Goal: Task Accomplishment & Management: Complete application form

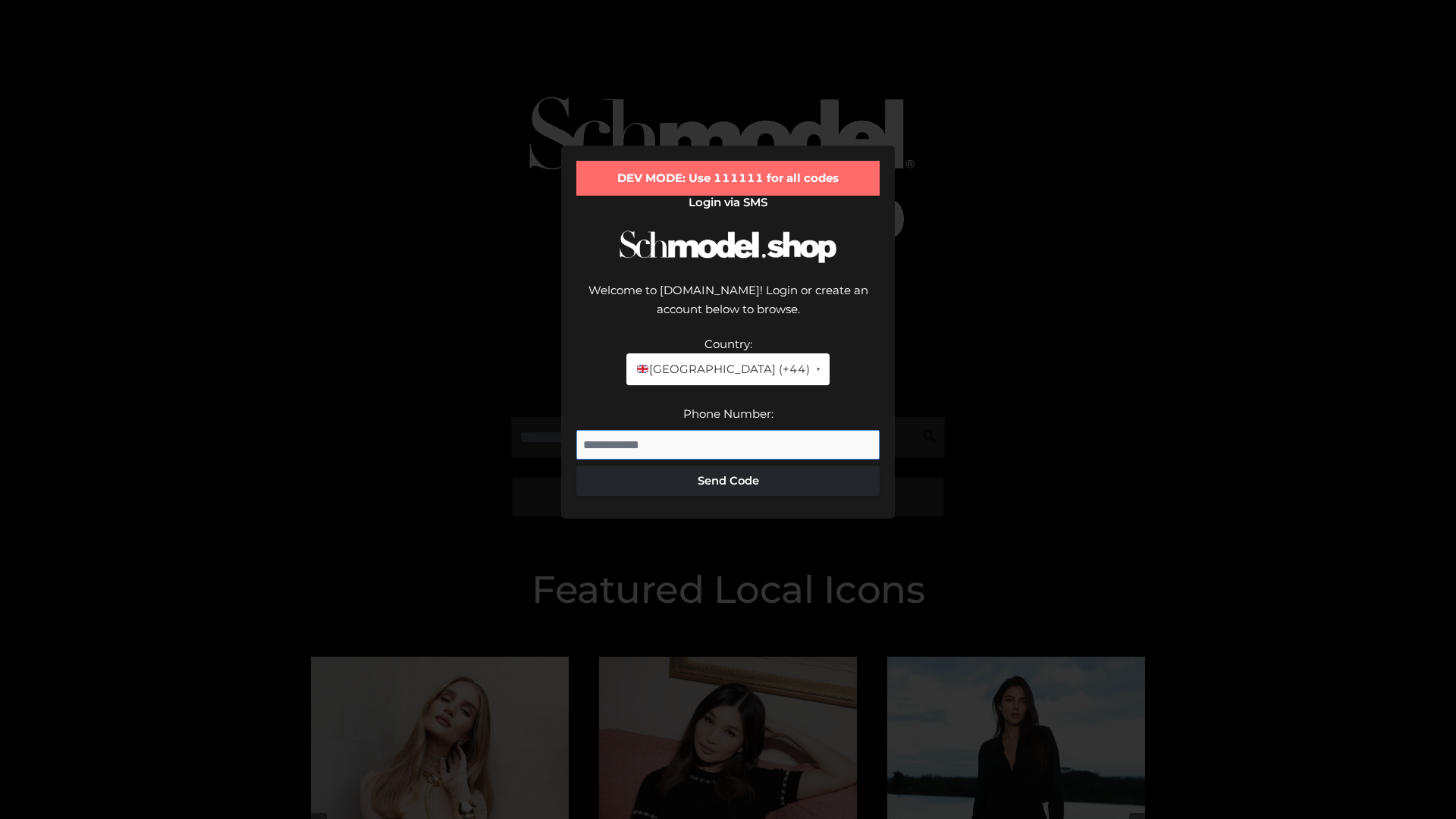
click at [728, 430] on input "Phone Number:" at bounding box center [728, 445] width 303 height 31
type input "**********"
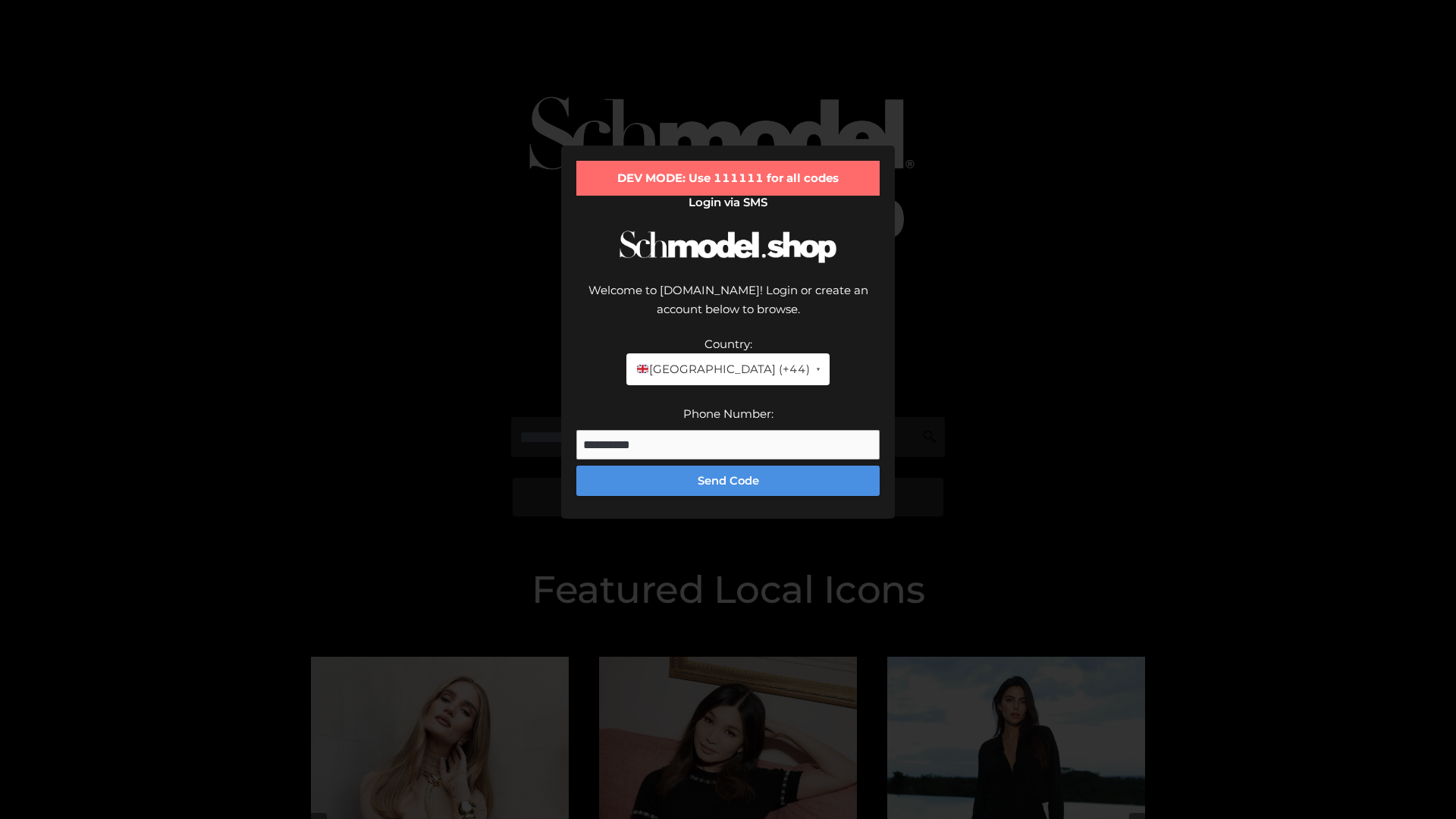
click at [728, 465] on button "Send Code" at bounding box center [728, 480] width 303 height 31
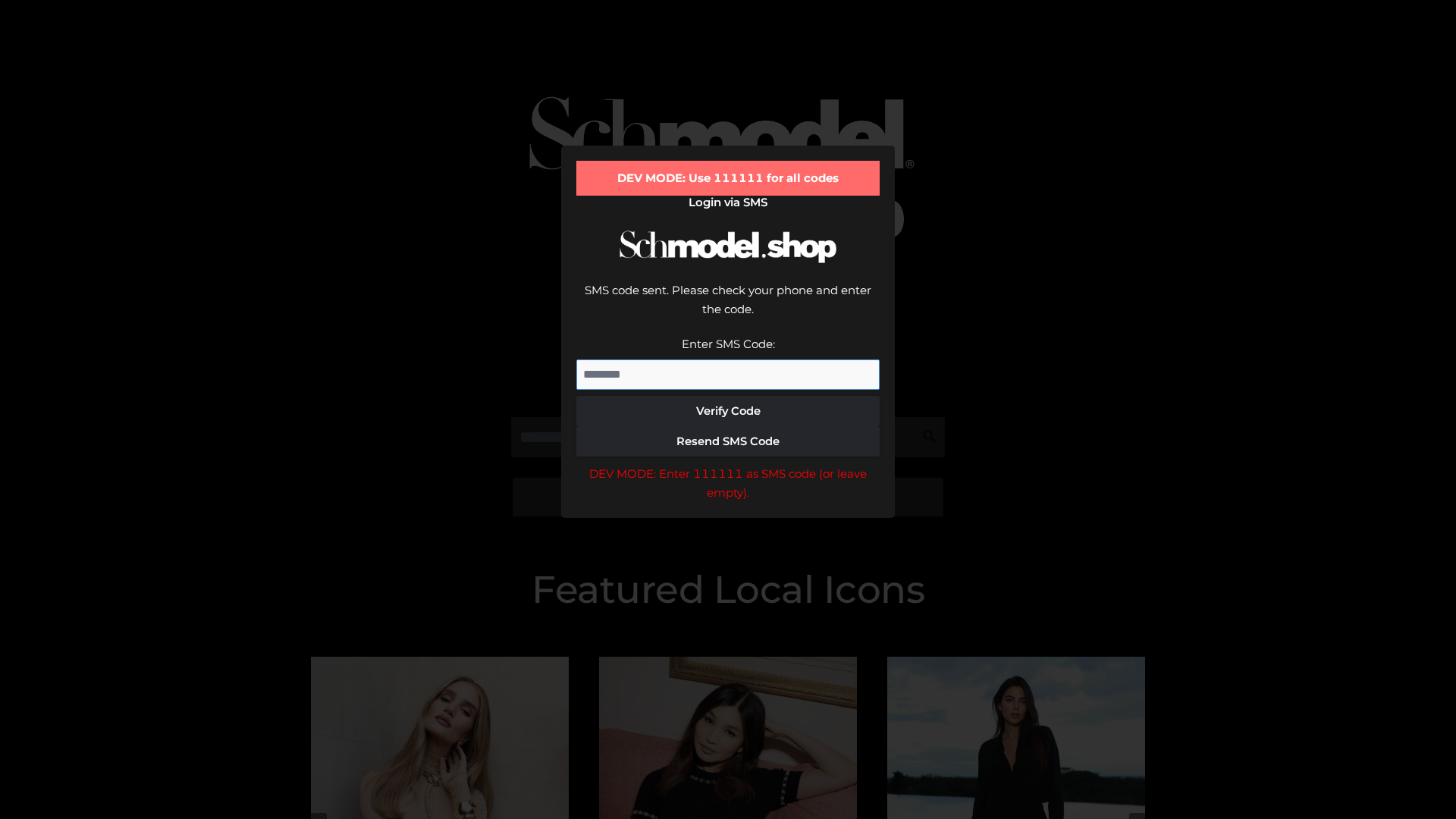
click at [728, 359] on input "Enter SMS Code:" at bounding box center [728, 374] width 303 height 31
type input "******"
click at [728, 396] on button "Verify Code" at bounding box center [728, 411] width 303 height 31
click at [728, 464] on div "DEV MODE: Enter 111111 as SMS code (or leave empty)." at bounding box center [728, 483] width 303 height 38
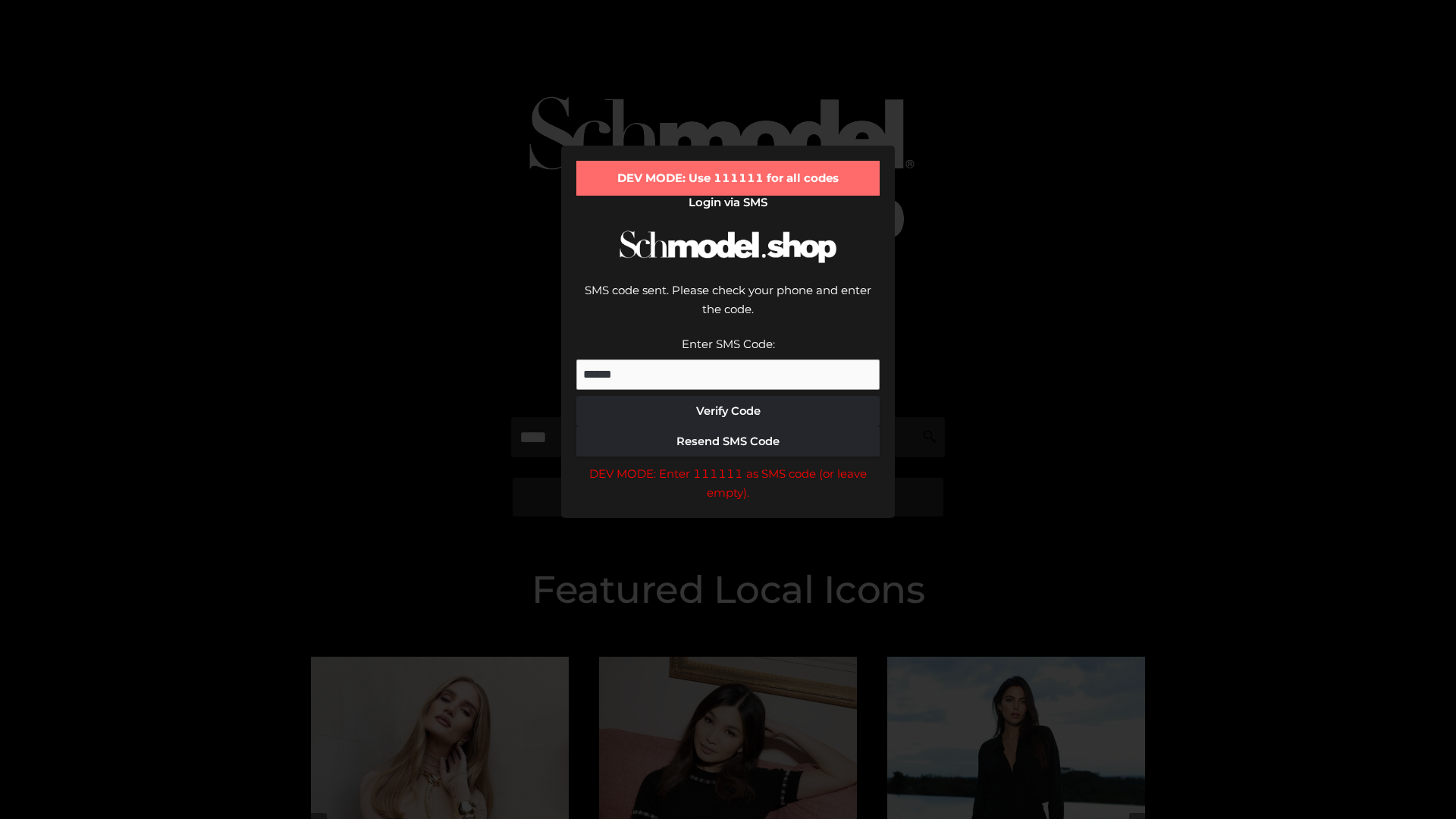
click at [728, 464] on div "DEV MODE: Enter 111111 as SMS code (or leave empty)." at bounding box center [728, 483] width 303 height 38
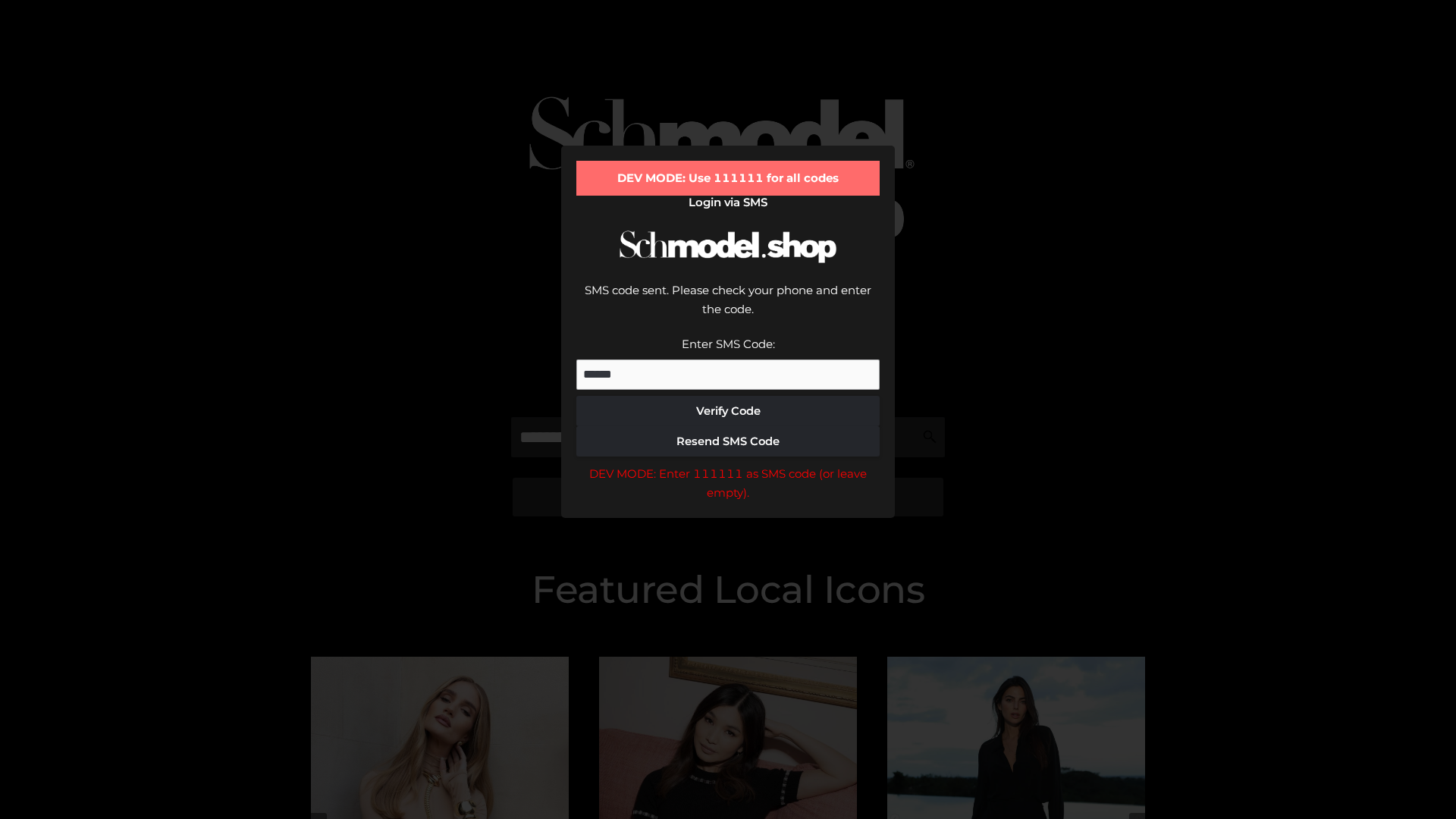
click at [728, 464] on div "DEV MODE: Enter 111111 as SMS code (or leave empty)." at bounding box center [728, 483] width 303 height 38
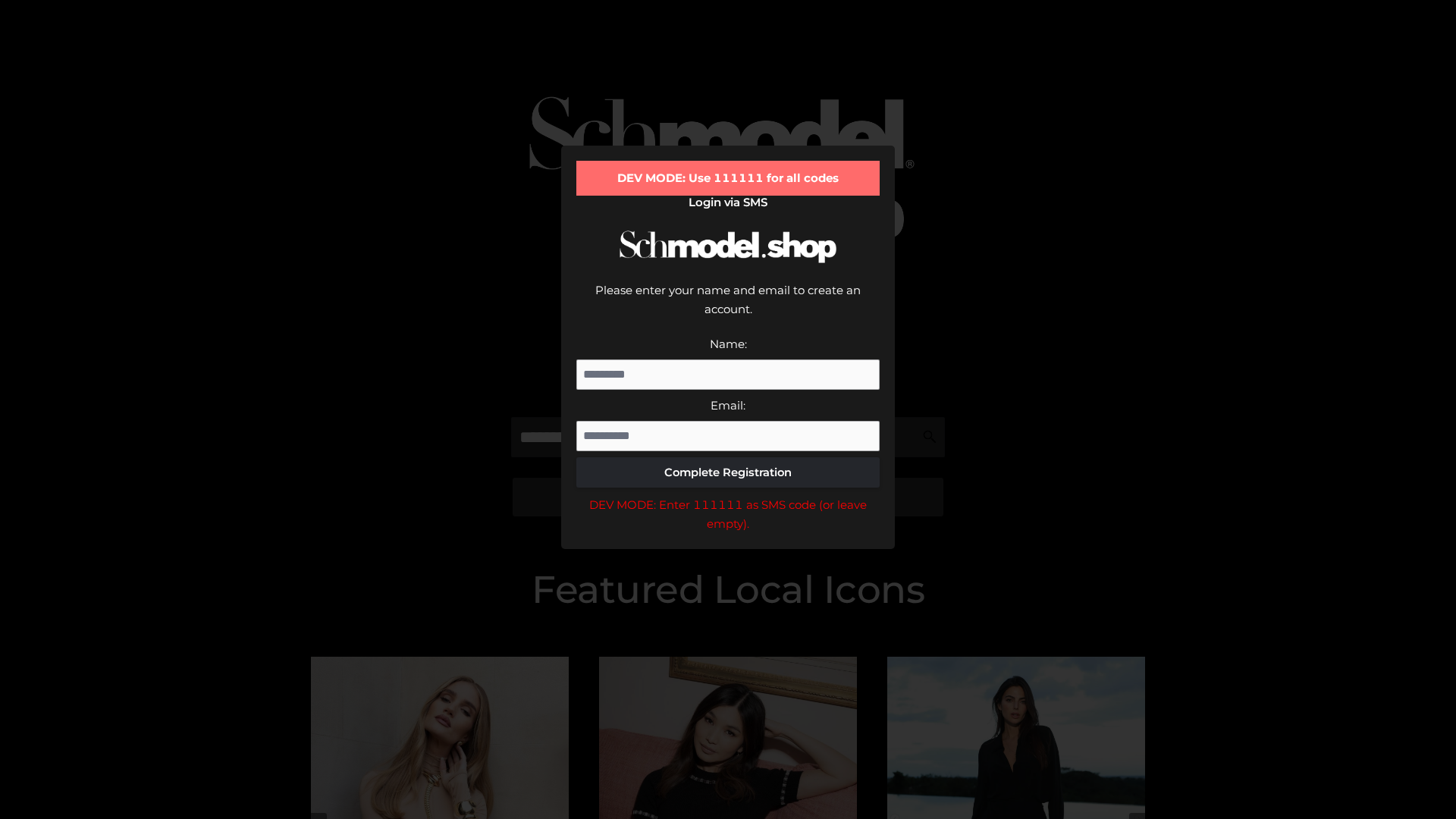
click at [728, 495] on div "DEV MODE: Enter 111111 as SMS code (or leave empty)." at bounding box center [728, 514] width 303 height 38
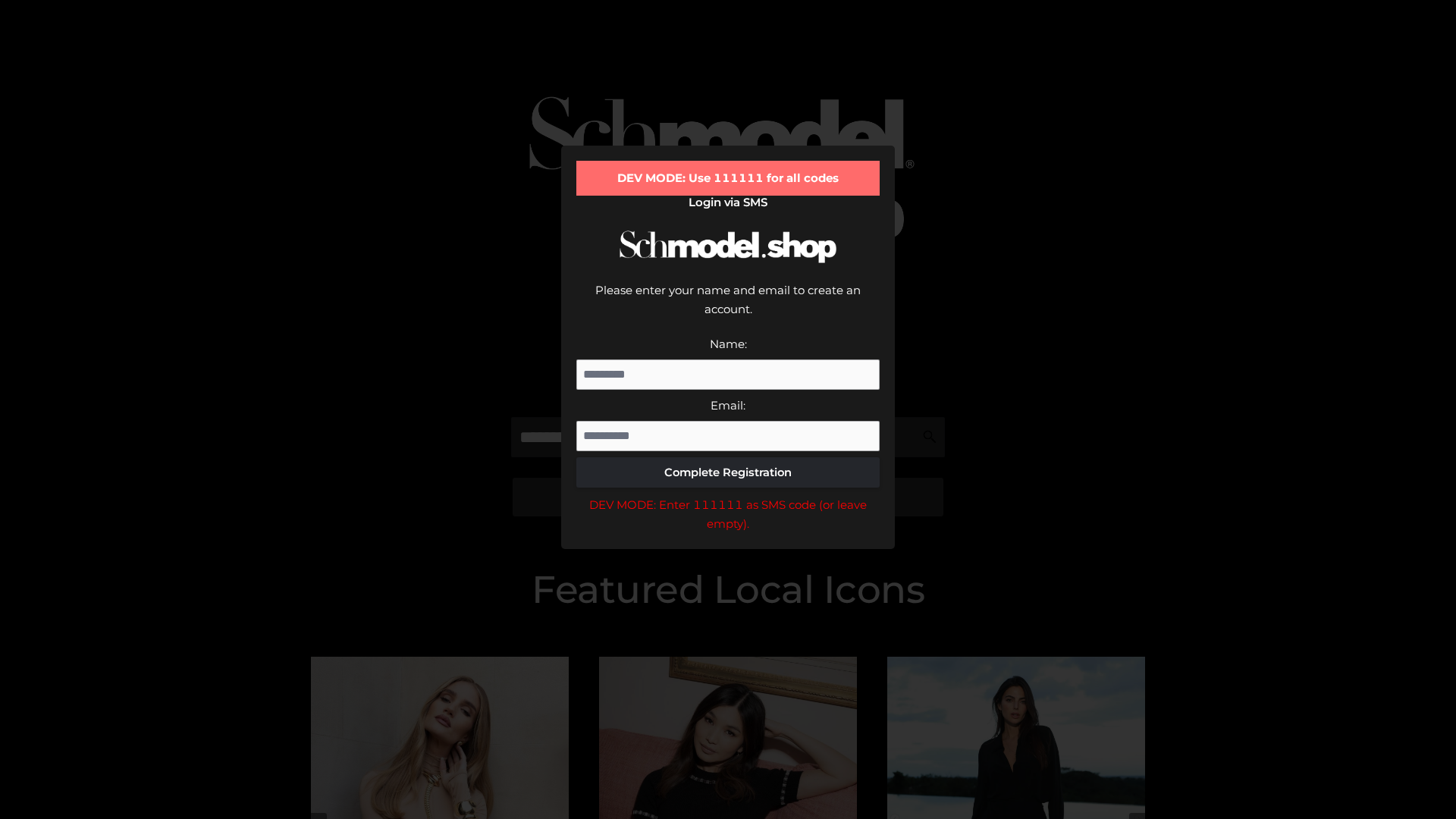
click at [728, 495] on div "DEV MODE: Enter 111111 as SMS code (or leave empty)." at bounding box center [728, 514] width 303 height 38
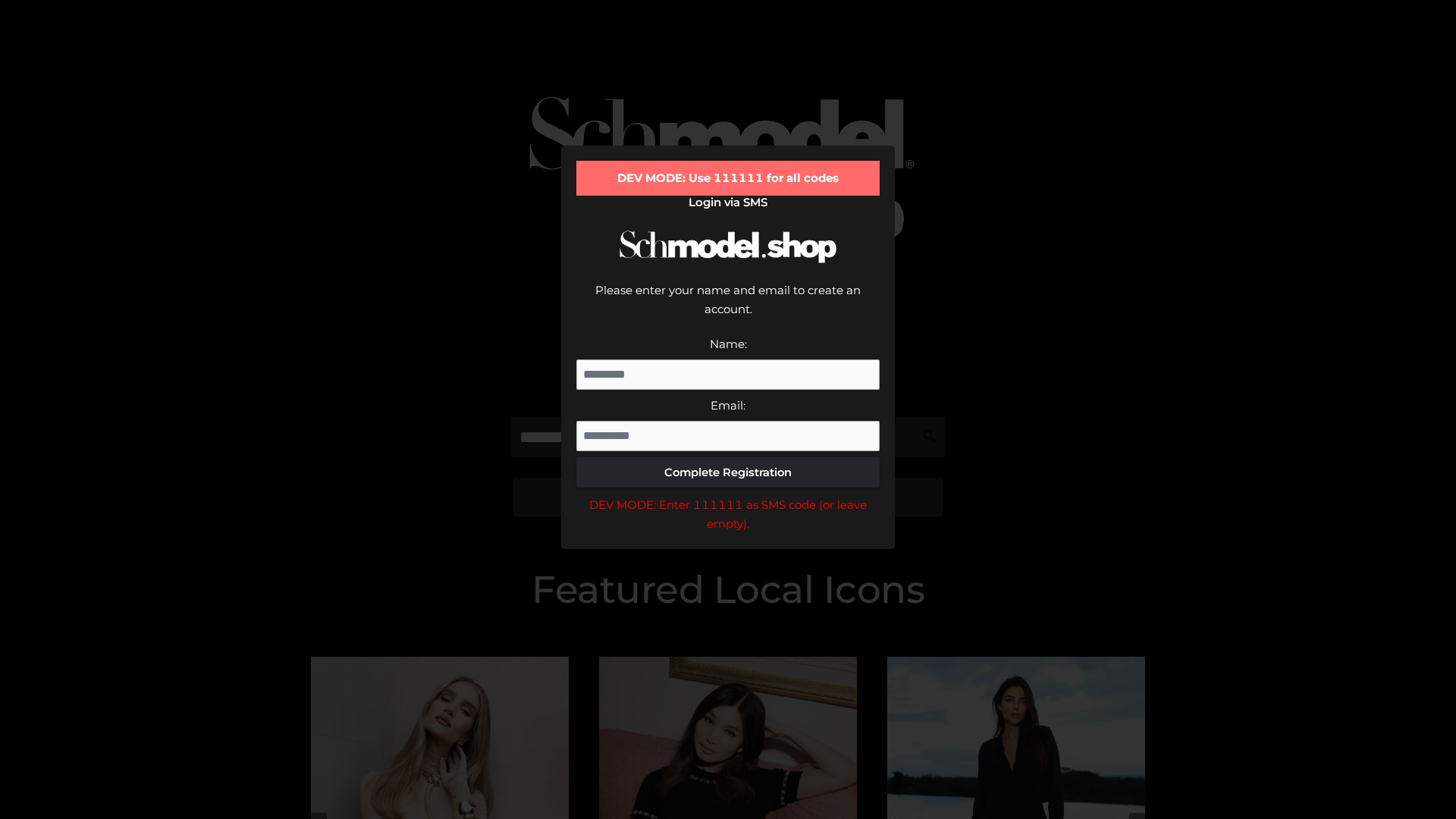
click at [728, 495] on div "DEV MODE: Enter 111111 as SMS code (or leave empty)." at bounding box center [728, 514] width 303 height 38
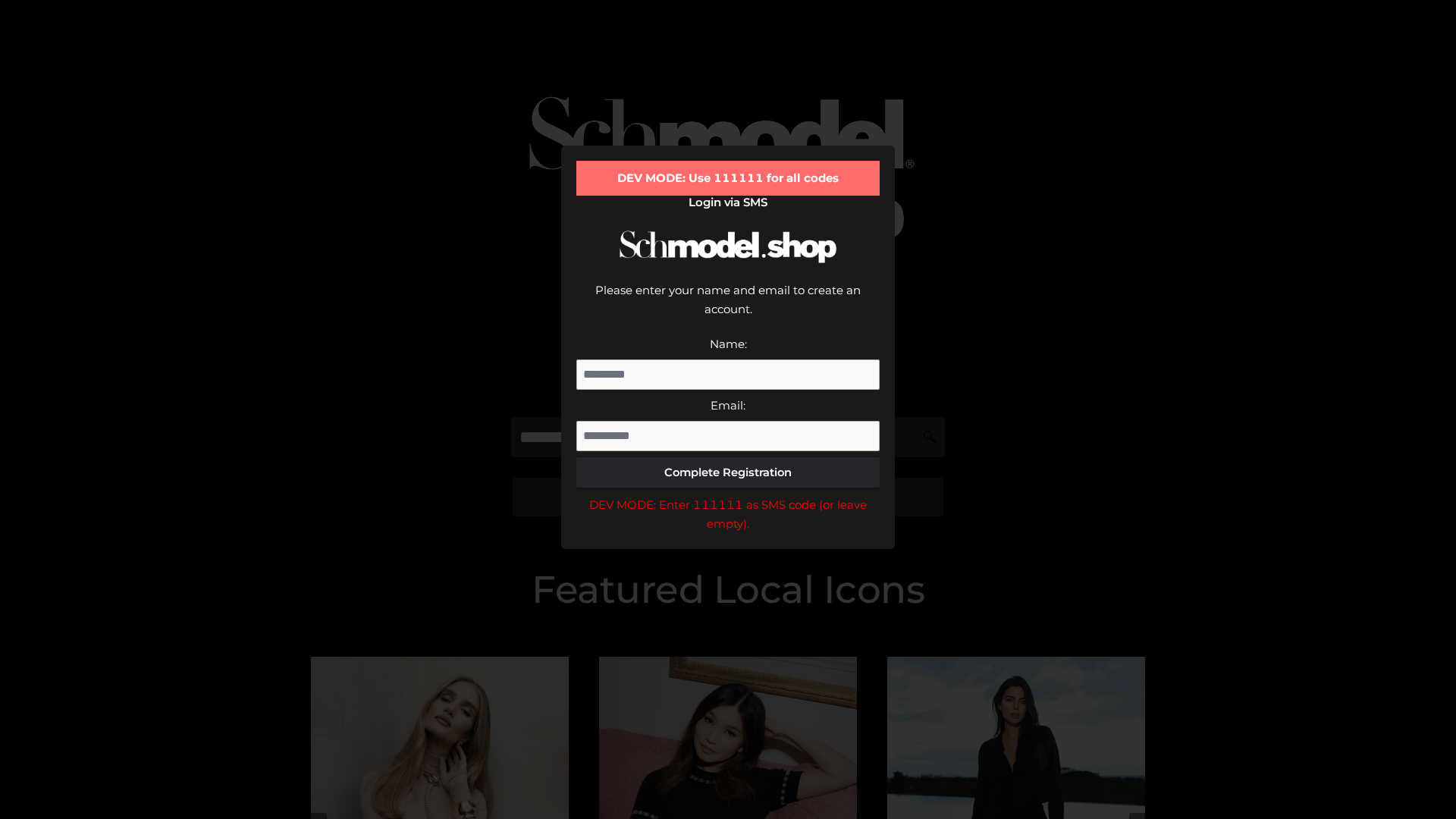
click at [728, 495] on div "DEV MODE: Enter 111111 as SMS code (or leave empty)." at bounding box center [728, 514] width 303 height 38
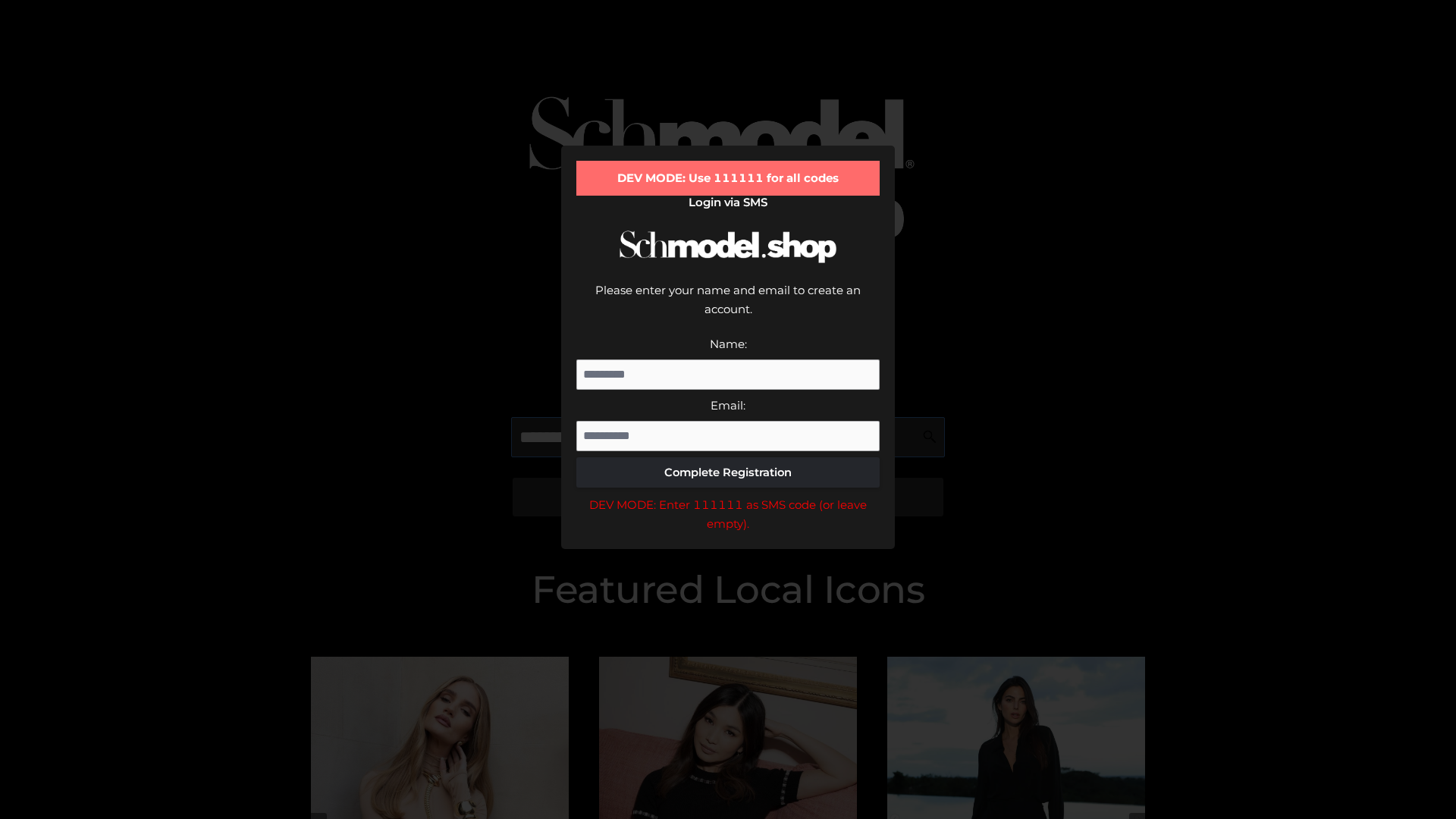
scroll to position [0, 78]
click at [728, 495] on div "DEV MODE: Enter 111111 as SMS code (or leave empty)." at bounding box center [728, 514] width 303 height 38
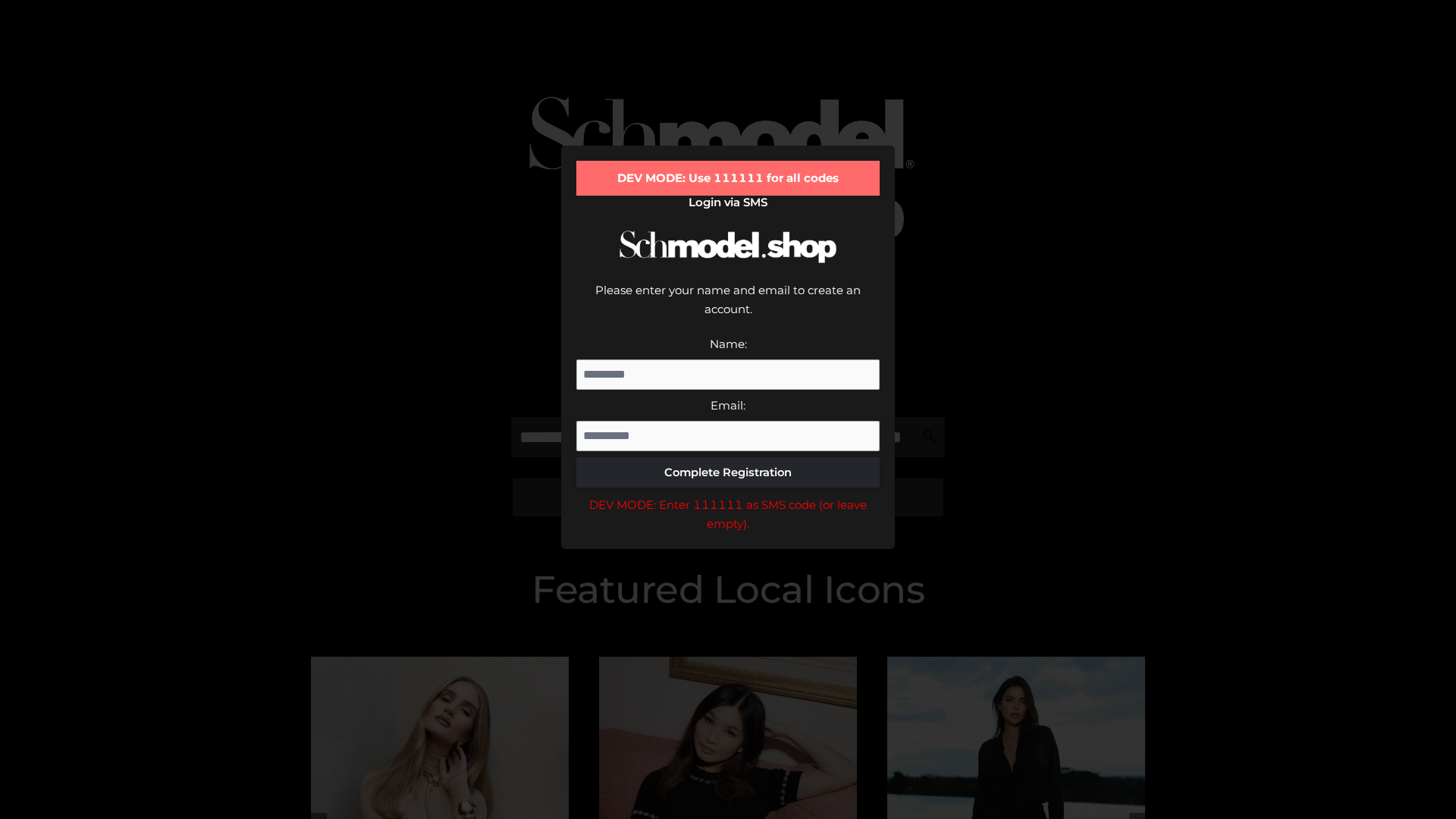
click at [728, 495] on div "DEV MODE: Enter 111111 as SMS code (or leave empty)." at bounding box center [728, 514] width 303 height 38
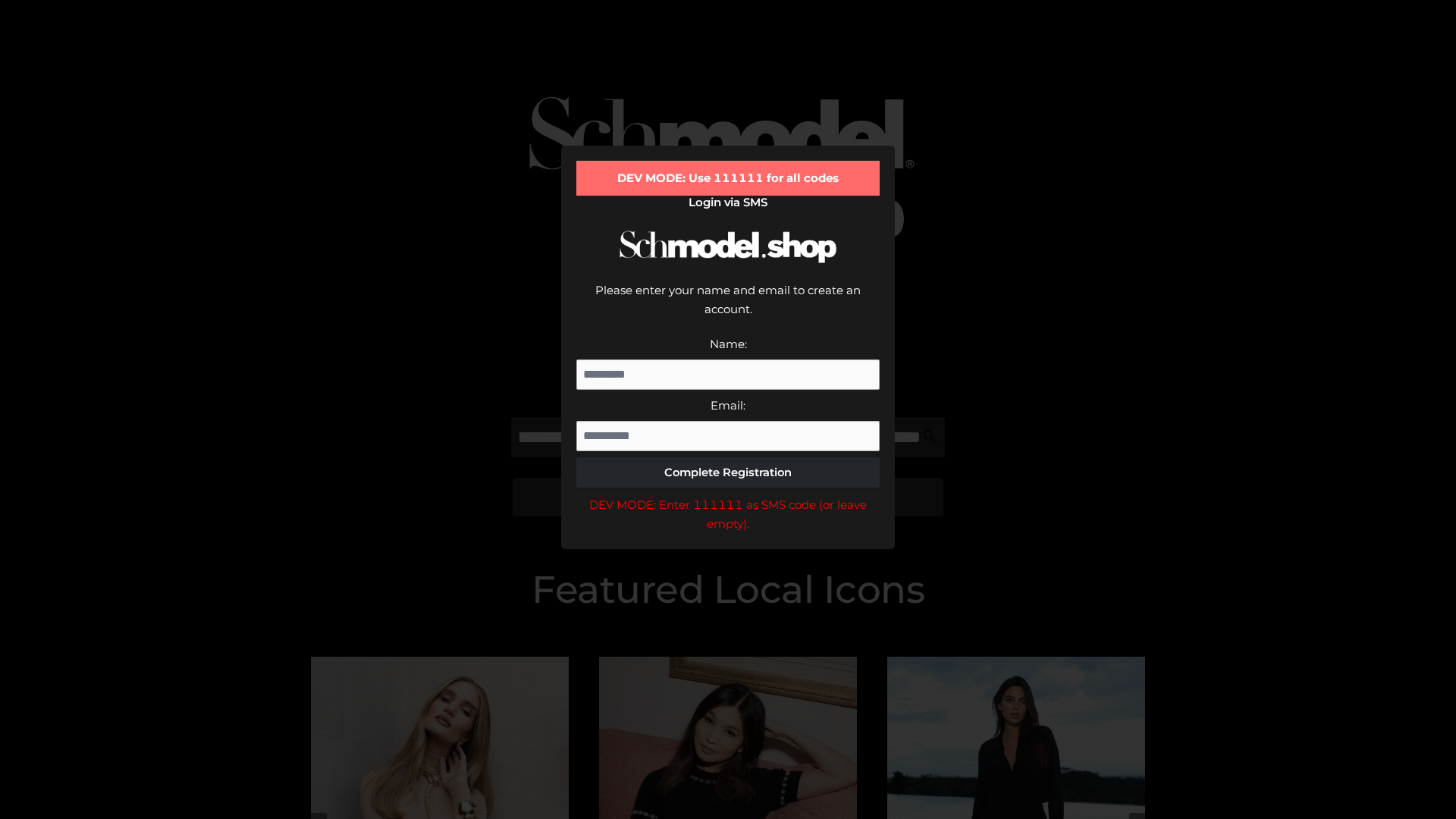
scroll to position [0, 0]
type input "**********"
